Goal: Use online tool/utility: Utilize a website feature to perform a specific function

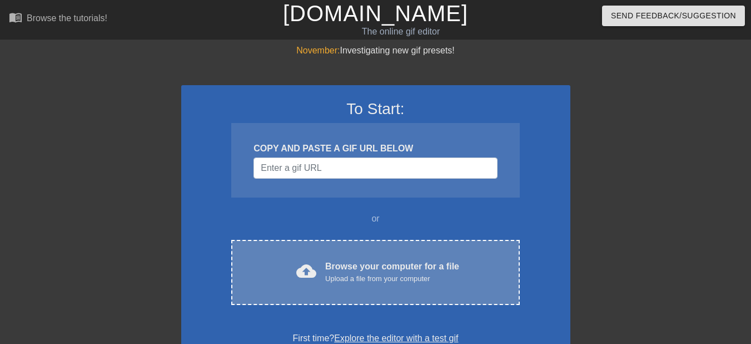
click at [385, 275] on div "Upload a file from your computer" at bounding box center [392, 278] width 134 height 11
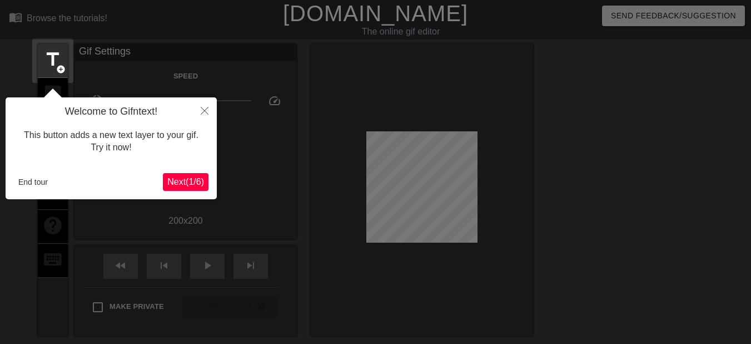
scroll to position [27, 0]
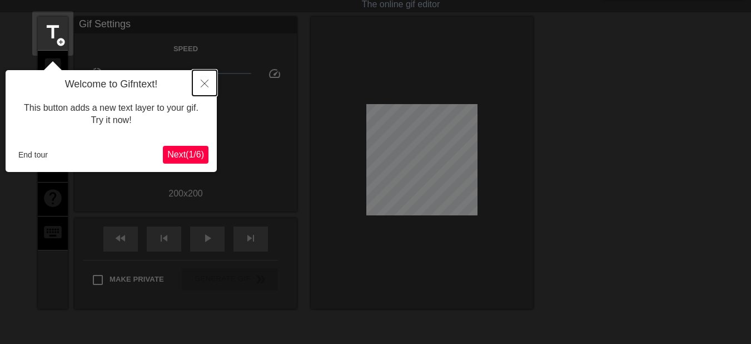
click at [202, 81] on icon "Close" at bounding box center [205, 84] width 8 height 8
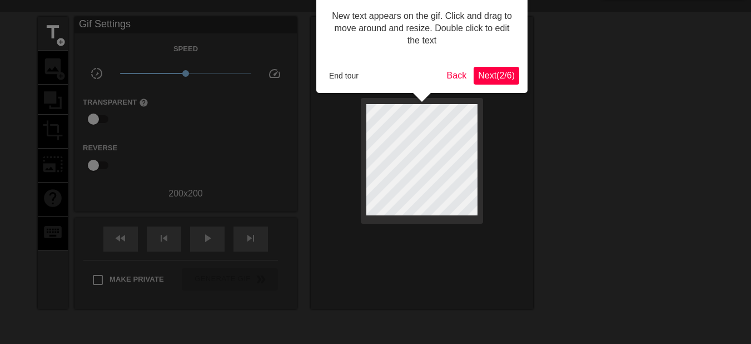
scroll to position [0, 0]
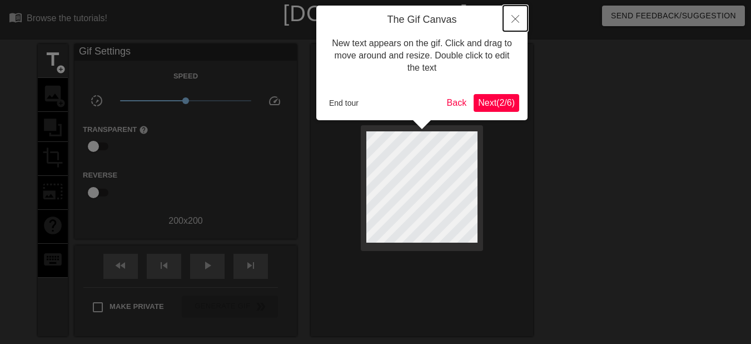
click at [514, 21] on icon "Close" at bounding box center [516, 19] width 8 height 8
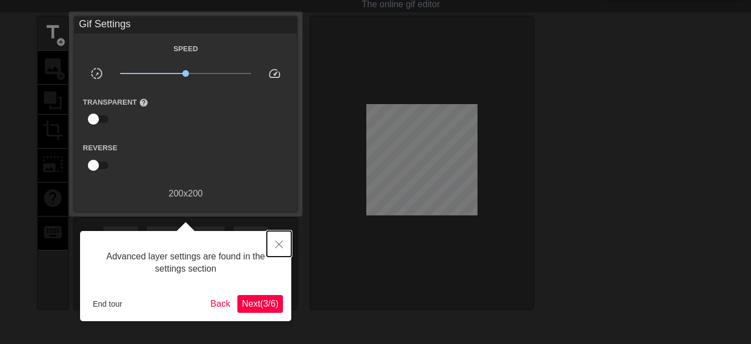
click at [281, 247] on icon "Close" at bounding box center [279, 244] width 8 height 8
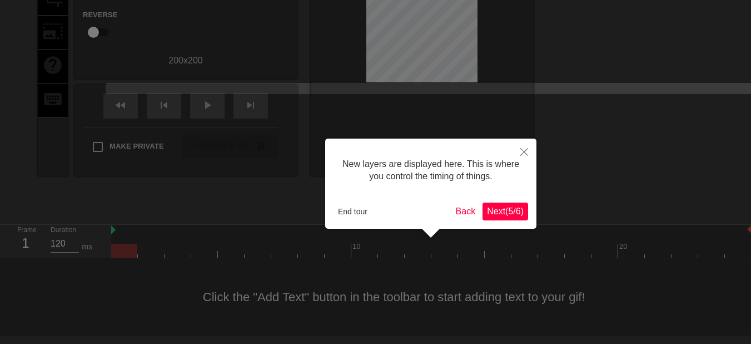
scroll to position [9, 0]
click at [527, 149] on icon "Close" at bounding box center [525, 152] width 8 height 8
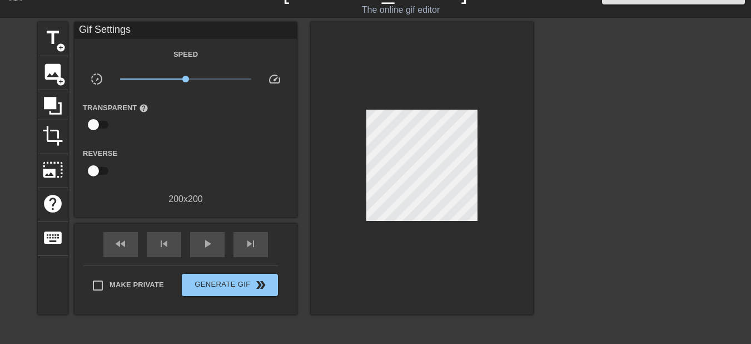
scroll to position [0, 0]
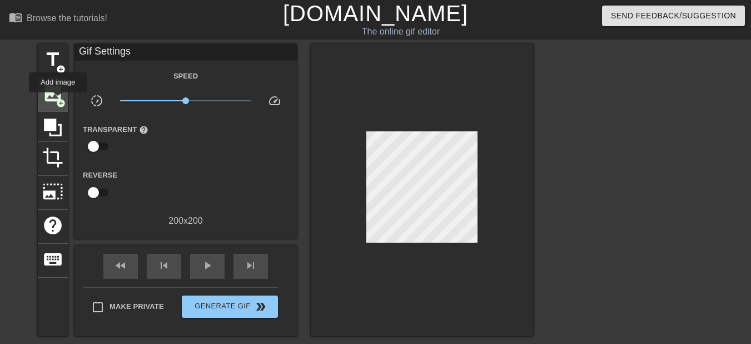
click at [58, 100] on span "add_circle" at bounding box center [60, 102] width 9 height 9
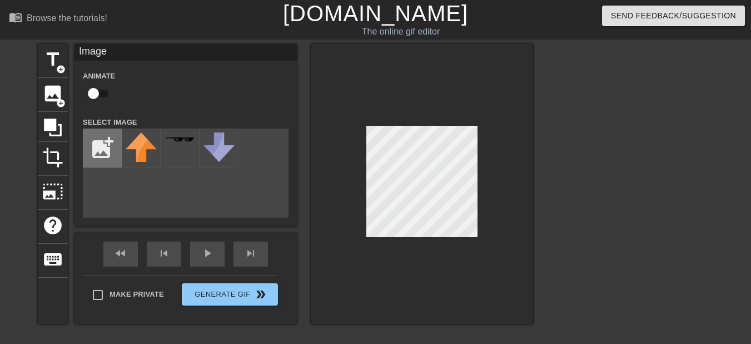
click at [106, 152] on input "file" at bounding box center [102, 148] width 38 height 38
type input "C:\fakepath\6883572e6ebf68cfe676ddfa_Group 14453.svg"
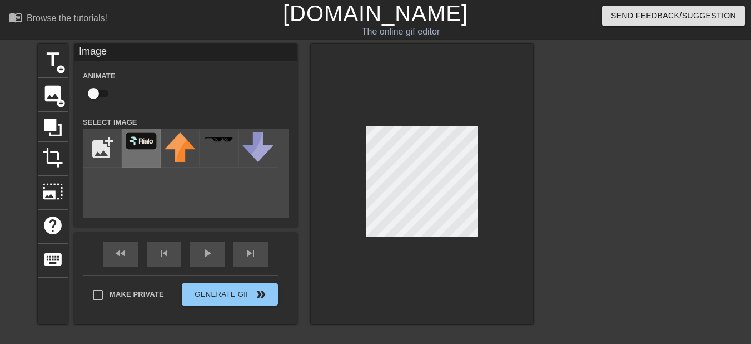
click at [158, 142] on div at bounding box center [141, 147] width 39 height 39
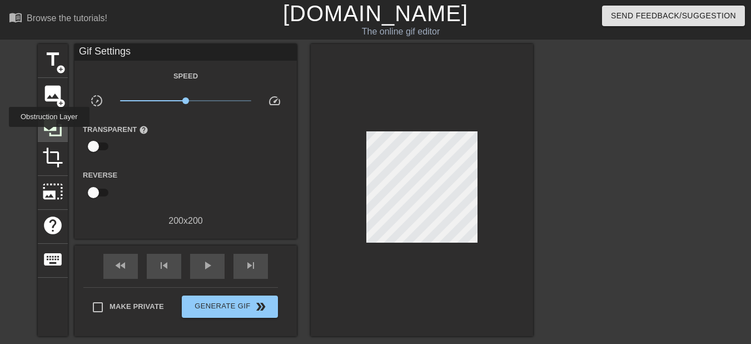
click at [49, 135] on icon at bounding box center [52, 127] width 21 height 21
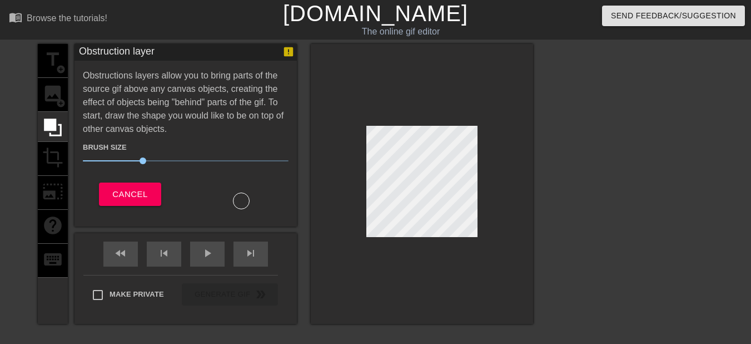
click at [52, 154] on div "title add_circle image add_circle crop photo_size_select_large help keyboard" at bounding box center [53, 184] width 30 height 280
click at [125, 198] on span "Cancel" at bounding box center [129, 194] width 35 height 14
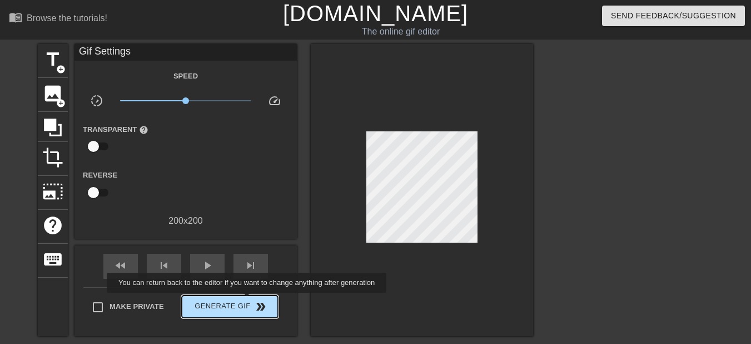
click at [248, 300] on span "Generate Gif double_arrow" at bounding box center [229, 306] width 87 height 13
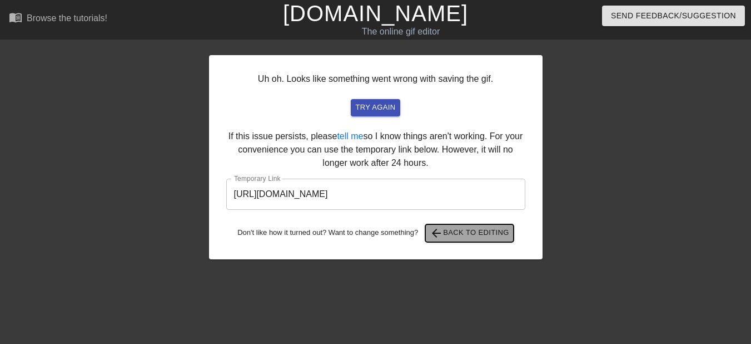
click at [458, 233] on span "arrow_back Back to Editing" at bounding box center [470, 232] width 80 height 13
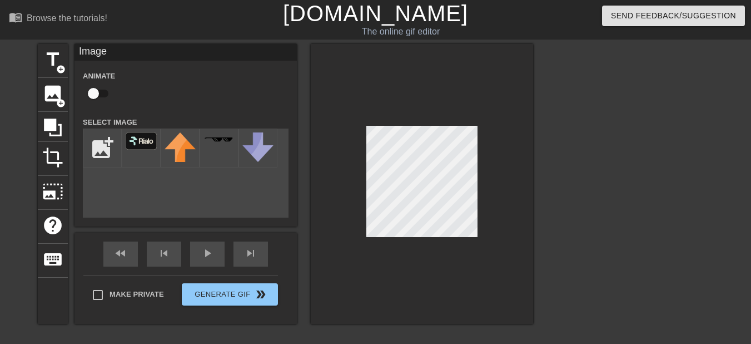
click at [376, 90] on div at bounding box center [422, 184] width 222 height 280
click at [347, 135] on div at bounding box center [422, 184] width 222 height 280
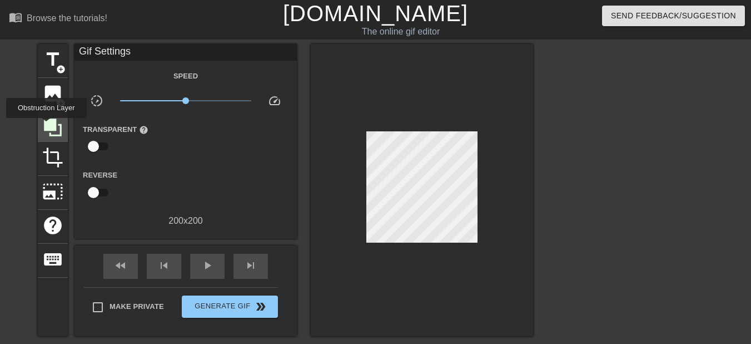
click at [46, 126] on icon at bounding box center [53, 127] width 18 height 18
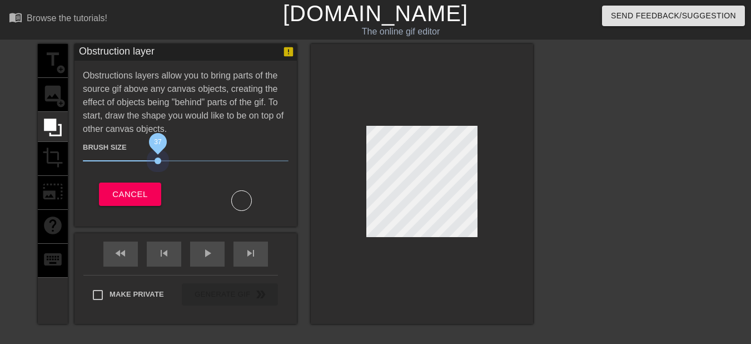
click at [159, 159] on span "37" at bounding box center [186, 160] width 206 height 13
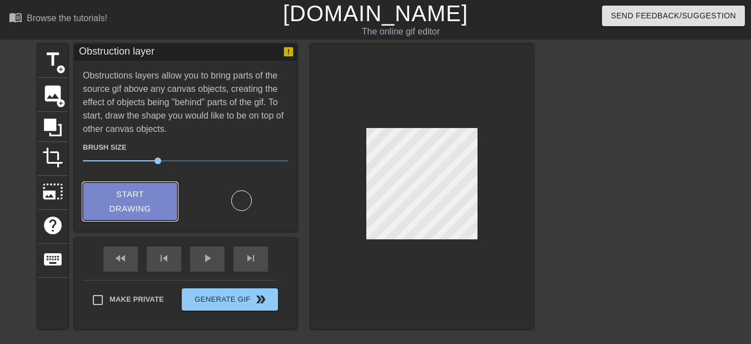
click at [145, 214] on span "Start Drawing" at bounding box center [130, 201] width 68 height 29
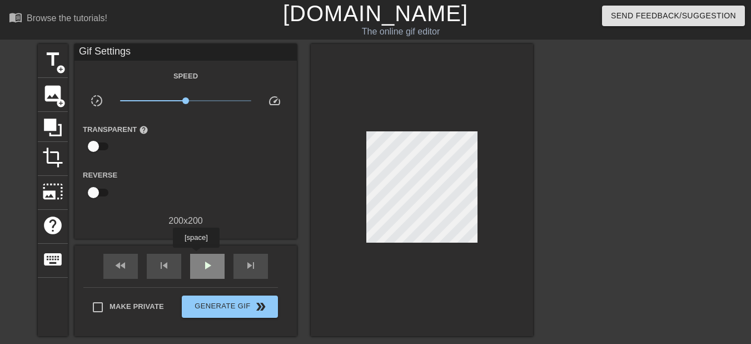
click at [196, 255] on div "play_arrow" at bounding box center [207, 266] width 34 height 25
type input "40"
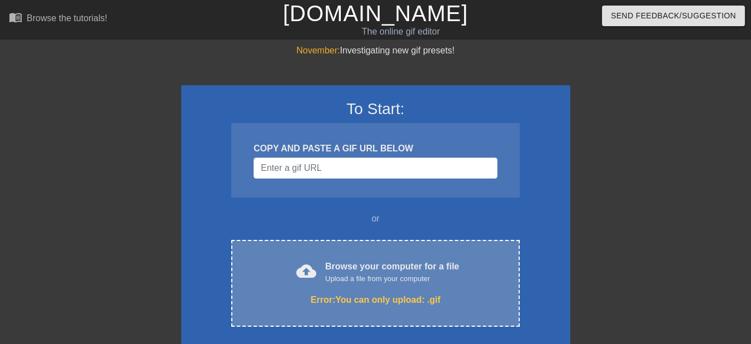
click at [355, 275] on div "Upload a file from your computer" at bounding box center [392, 278] width 134 height 11
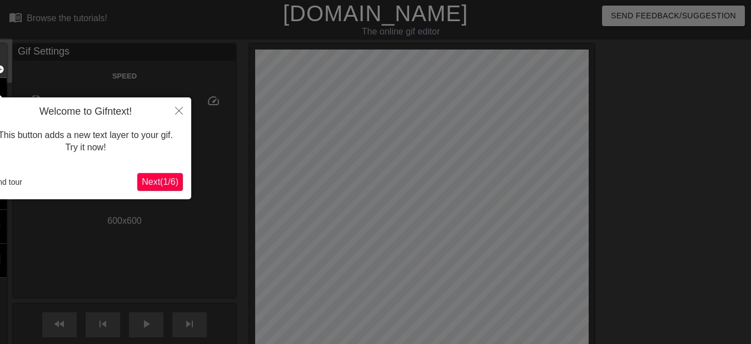
scroll to position [27, 0]
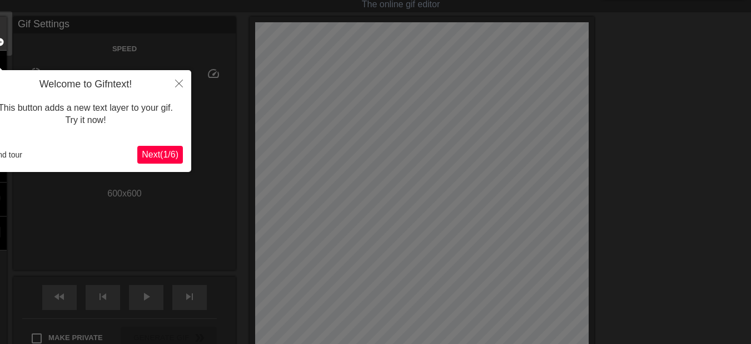
click at [353, 168] on div at bounding box center [375, 229] width 751 height 512
click at [176, 84] on icon "Close" at bounding box center [179, 84] width 8 height 8
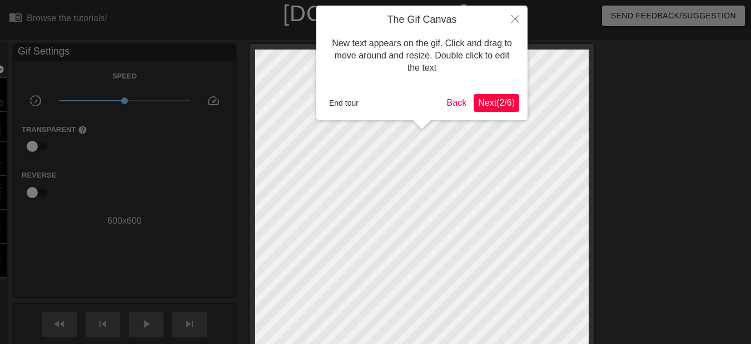
click at [499, 102] on span "Next ( 2 / 6 )" at bounding box center [496, 102] width 37 height 9
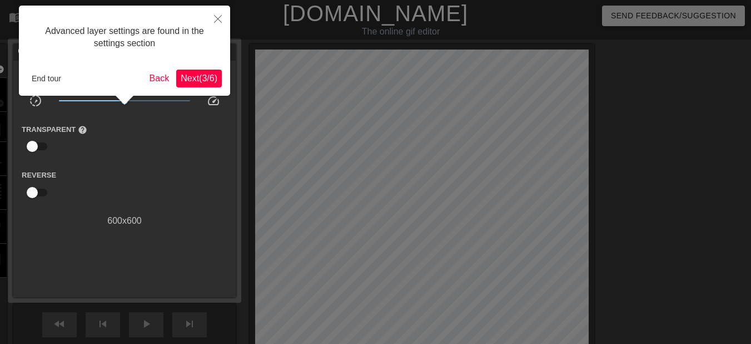
scroll to position [27, 0]
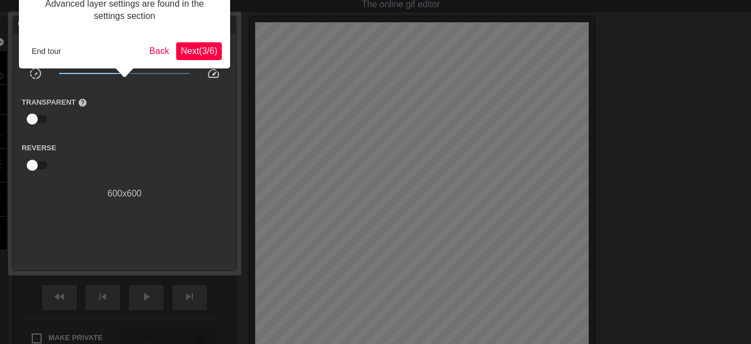
click at [203, 49] on span "Next ( 3 / 6 )" at bounding box center [199, 50] width 37 height 9
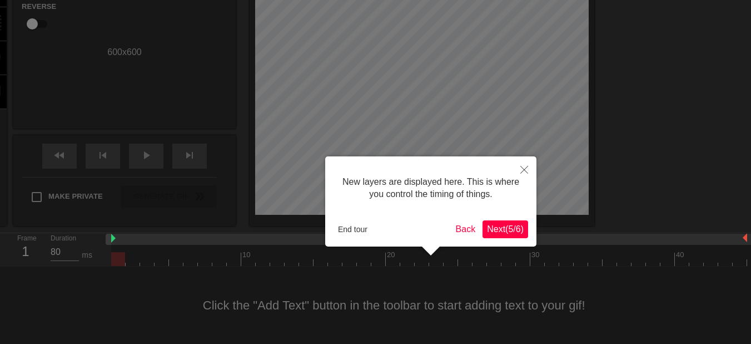
scroll to position [9, 0]
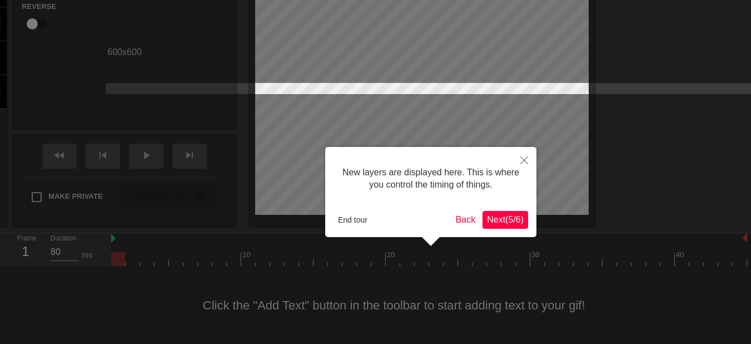
click at [505, 221] on span "Next ( 5 / 6 )" at bounding box center [505, 219] width 37 height 9
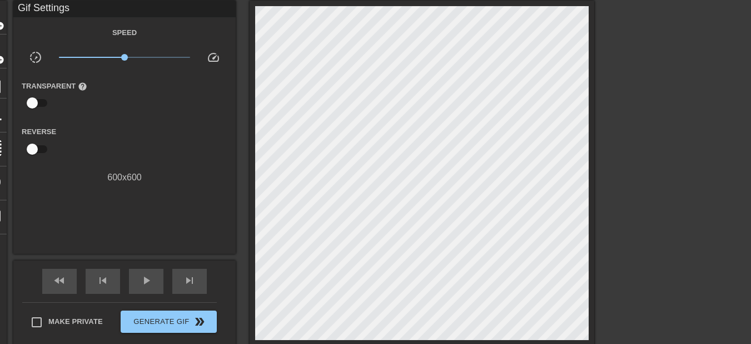
scroll to position [0, 0]
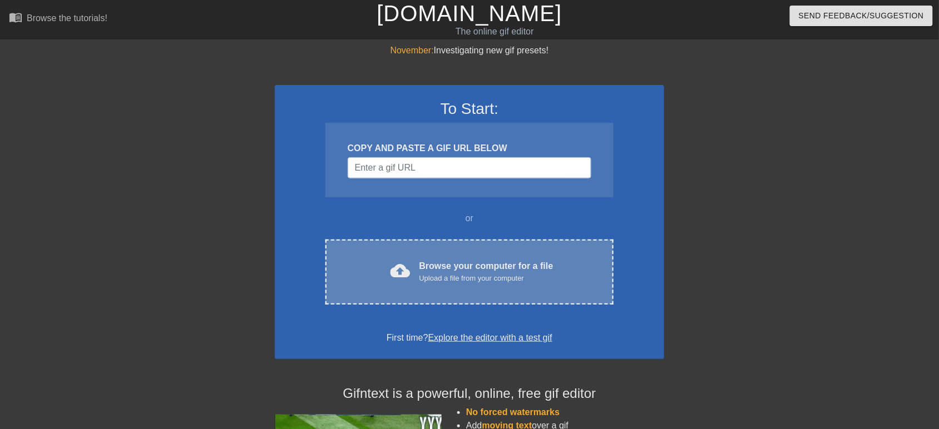
drag, startPoint x: 0, startPoint y: 0, endPoint x: 448, endPoint y: 256, distance: 516.0
click at [448, 256] on div "cloud_upload Browse your computer for a file Upload a file from your computer C…" at bounding box center [469, 272] width 288 height 65
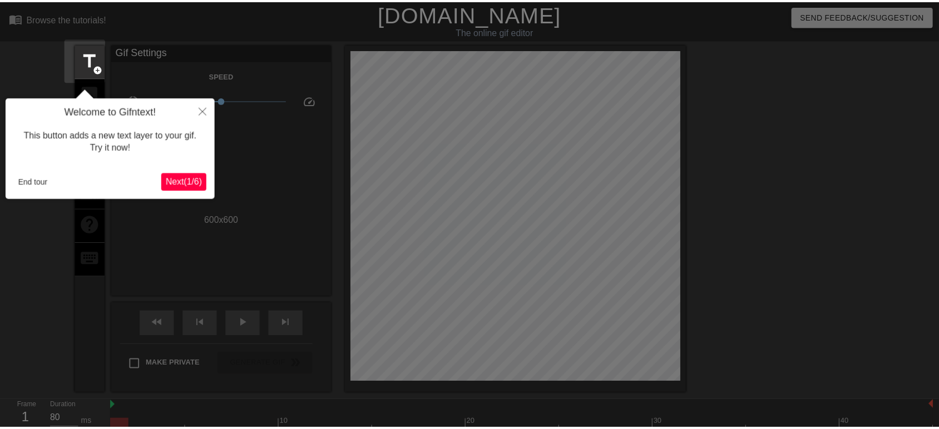
scroll to position [27, 0]
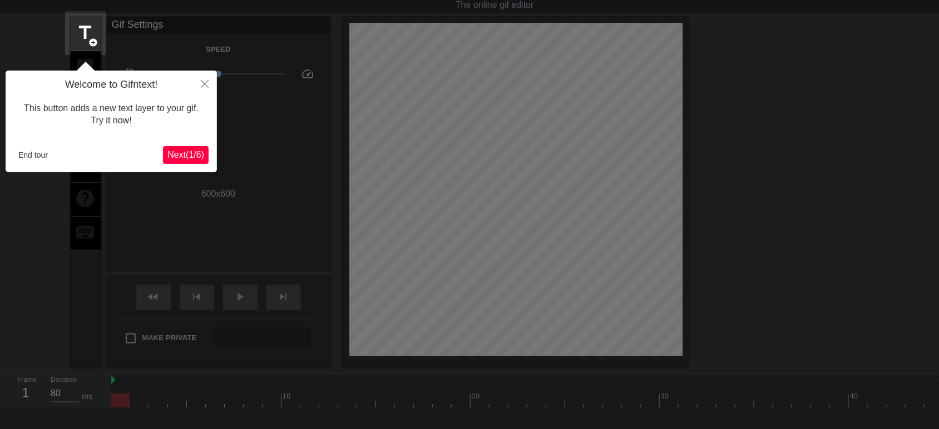
click at [193, 154] on span "Next ( 1 / 6 )" at bounding box center [185, 154] width 37 height 9
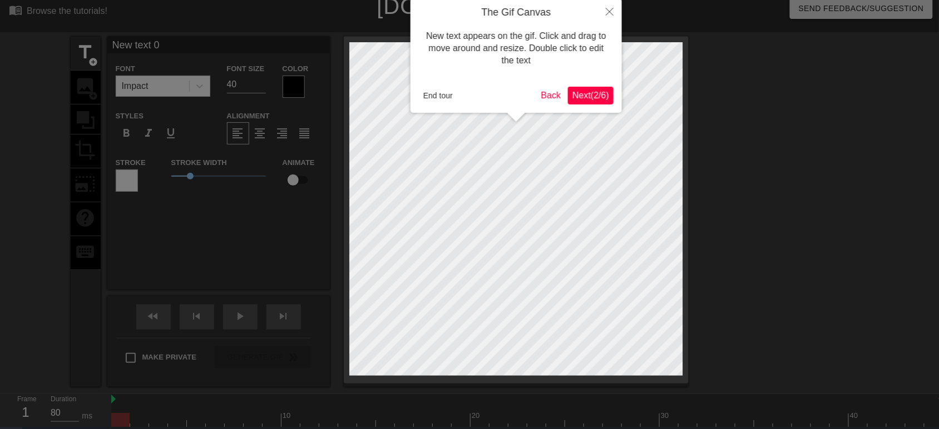
scroll to position [0, 0]
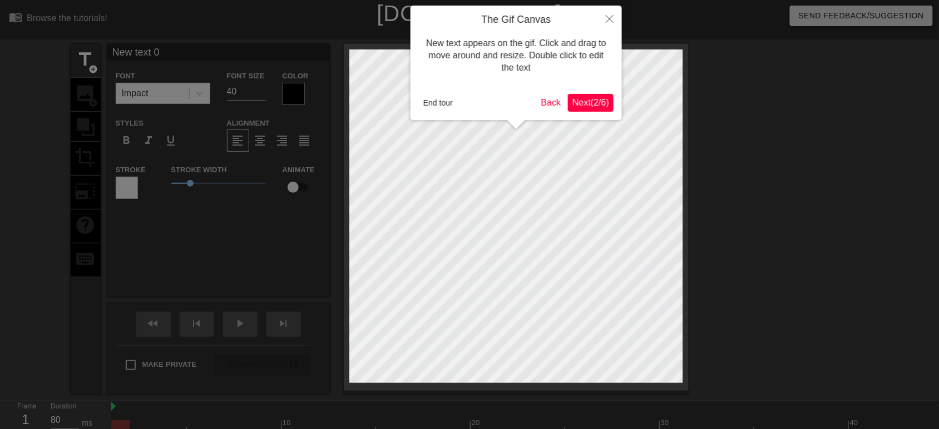
click at [596, 104] on span "Next ( 2 / 6 )" at bounding box center [590, 102] width 37 height 9
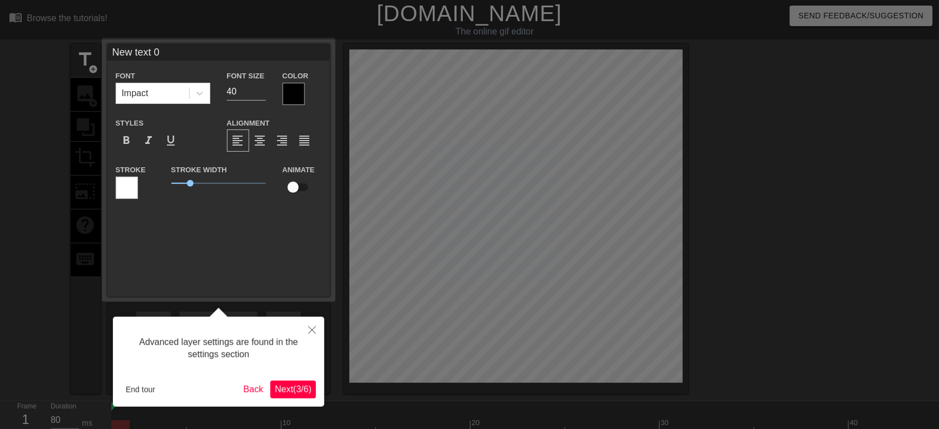
scroll to position [27, 0]
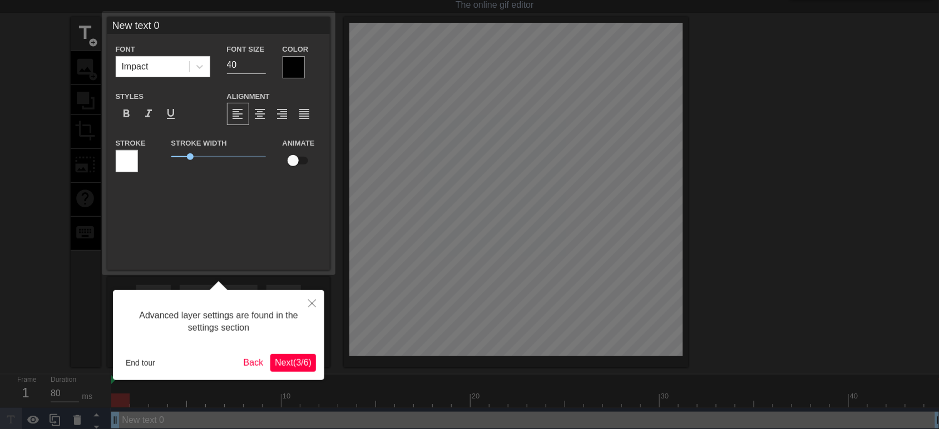
click at [286, 343] on span "Next ( 3 / 6 )" at bounding box center [293, 362] width 37 height 9
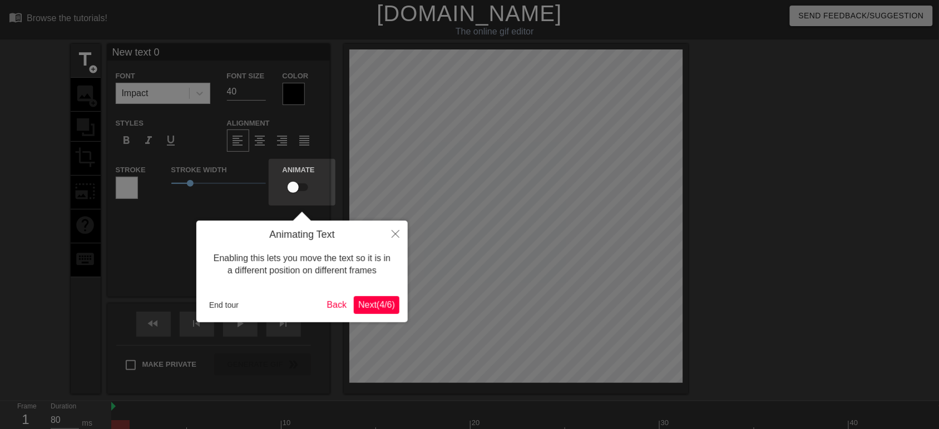
click at [379, 296] on button "Next ( 4 / 6 )" at bounding box center [377, 305] width 46 height 18
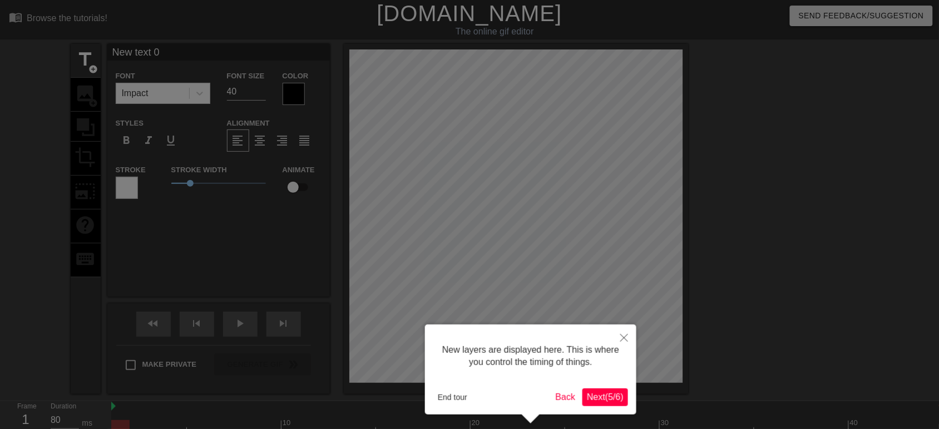
scroll to position [40, 0]
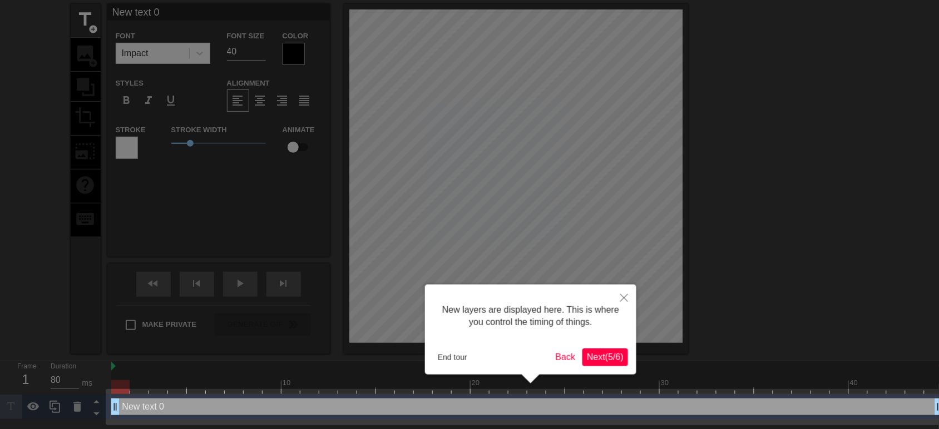
click at [599, 343] on span "Next ( 5 / 6 )" at bounding box center [605, 357] width 37 height 9
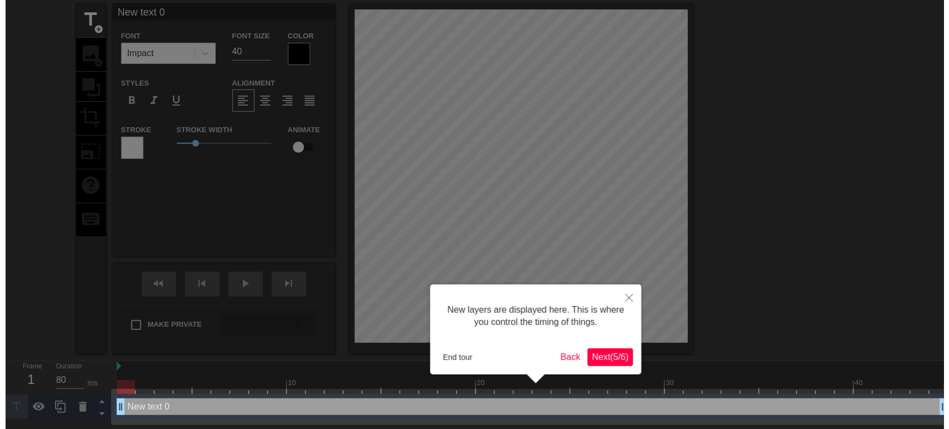
scroll to position [0, 0]
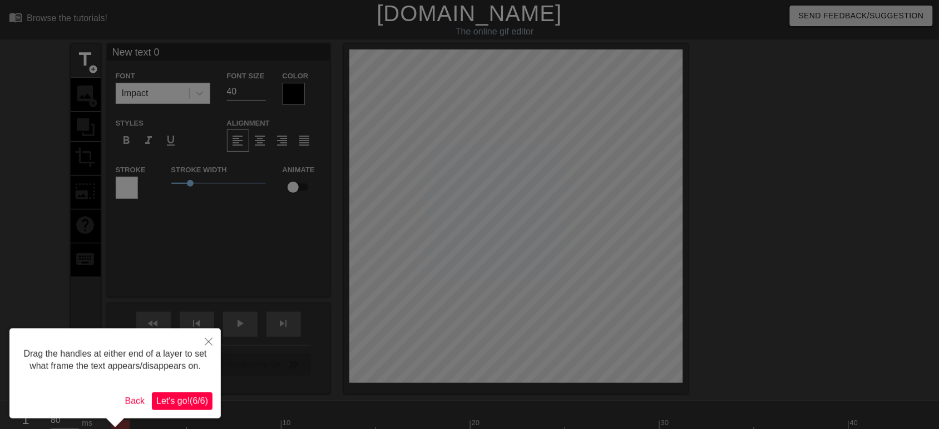
click at [187, 343] on span "Let's go! ( 6 / 6 )" at bounding box center [182, 401] width 52 height 9
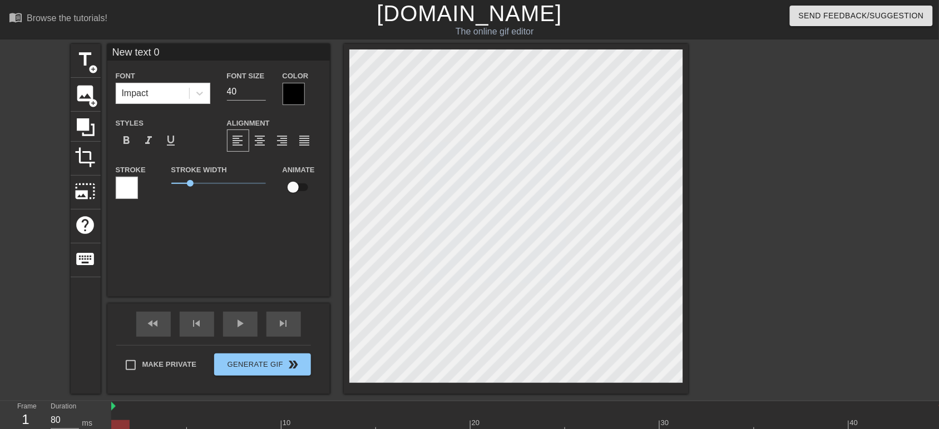
click at [275, 224] on div "title add_circle image add_circle crop photo_size_select_large help keyboard Ne…" at bounding box center [380, 219] width 618 height 350
click at [83, 90] on span "image" at bounding box center [85, 93] width 21 height 21
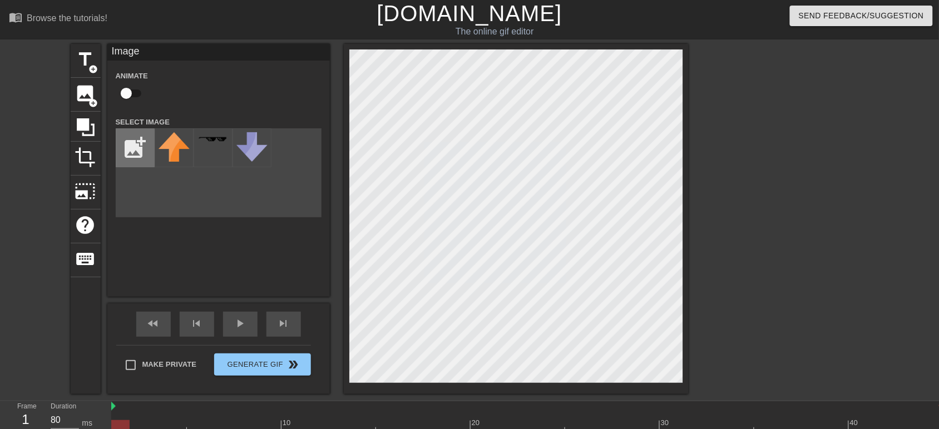
click at [135, 153] on input "file" at bounding box center [135, 148] width 38 height 38
click at [135, 144] on input "file" at bounding box center [135, 148] width 38 height 38
type input "C:\fakepath\6883572e6ebf68cfe676ddfa_Group 14453.svg"
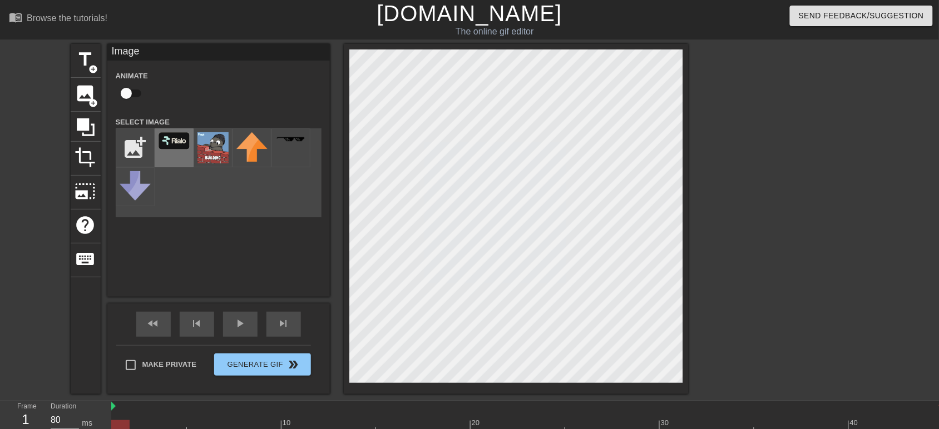
click at [179, 143] on img at bounding box center [174, 140] width 31 height 17
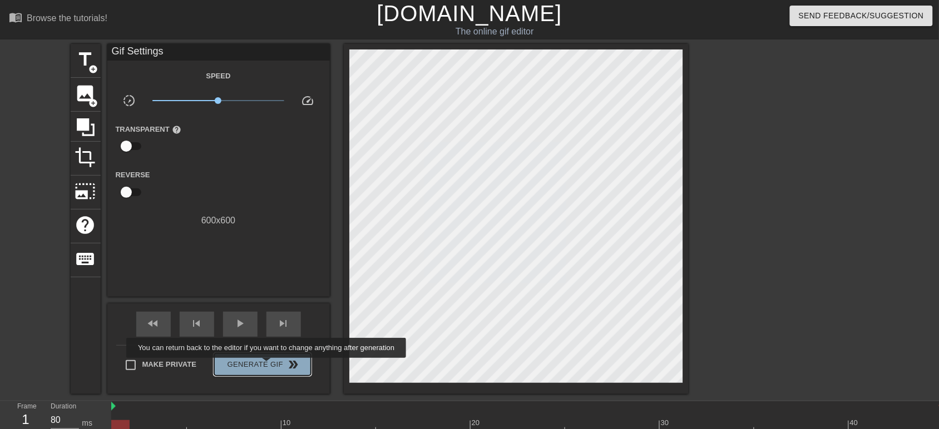
click at [268, 343] on span "Generate Gif double_arrow" at bounding box center [262, 364] width 87 height 13
